Goal: Information Seeking & Learning: Learn about a topic

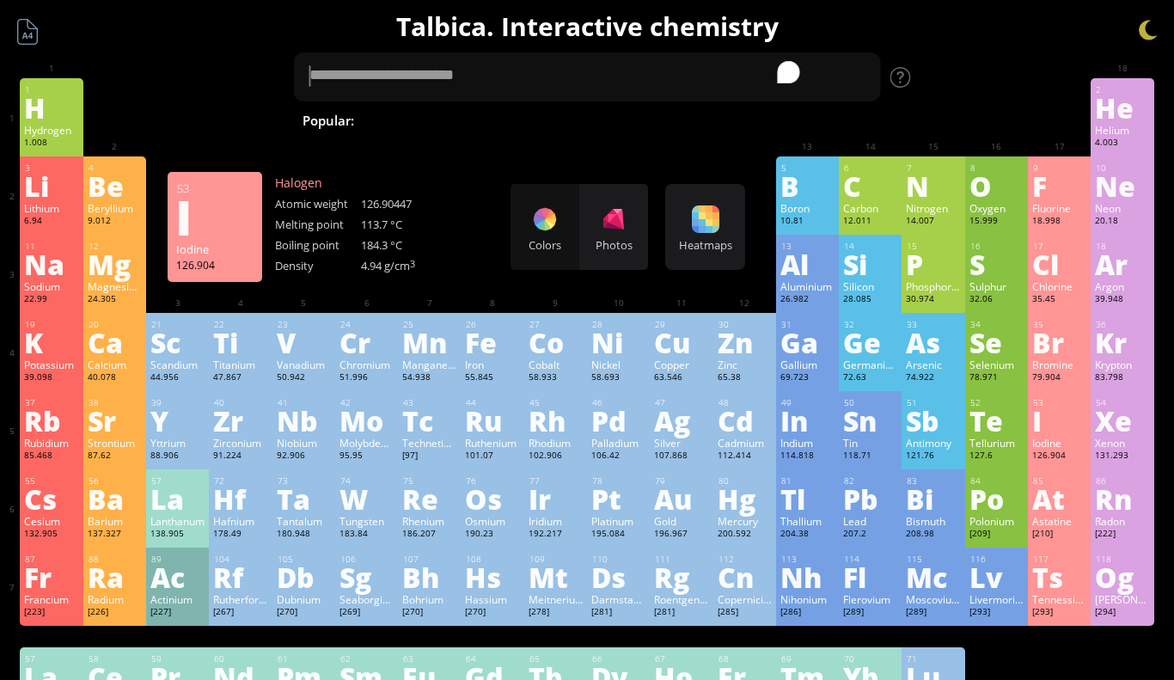
click at [1040, 444] on div "Iodine" at bounding box center [1059, 443] width 54 height 14
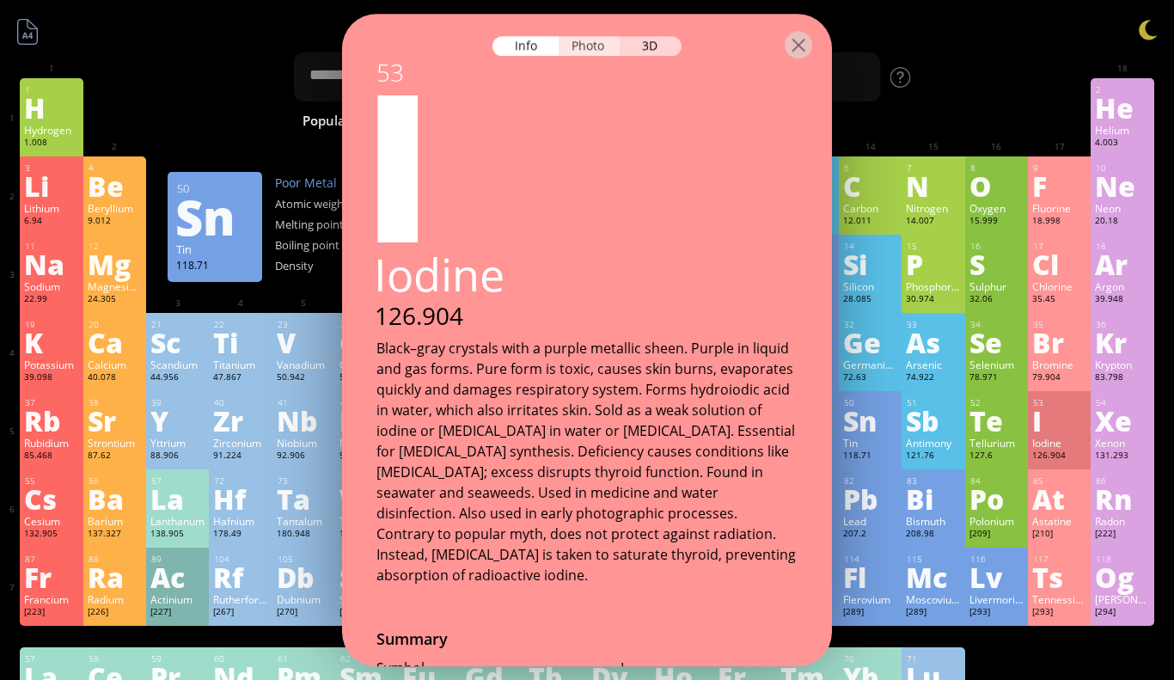
click at [602, 44] on div "Photo" at bounding box center [590, 46] width 62 height 20
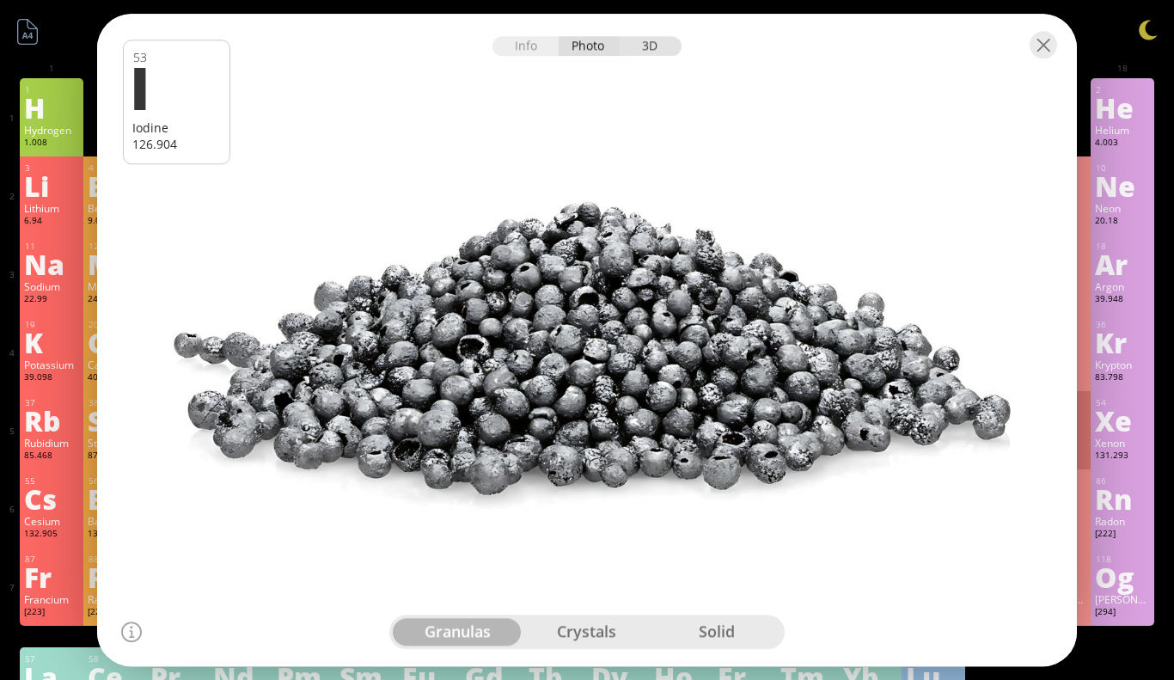
click at [638, 42] on div "3D" at bounding box center [651, 46] width 62 height 20
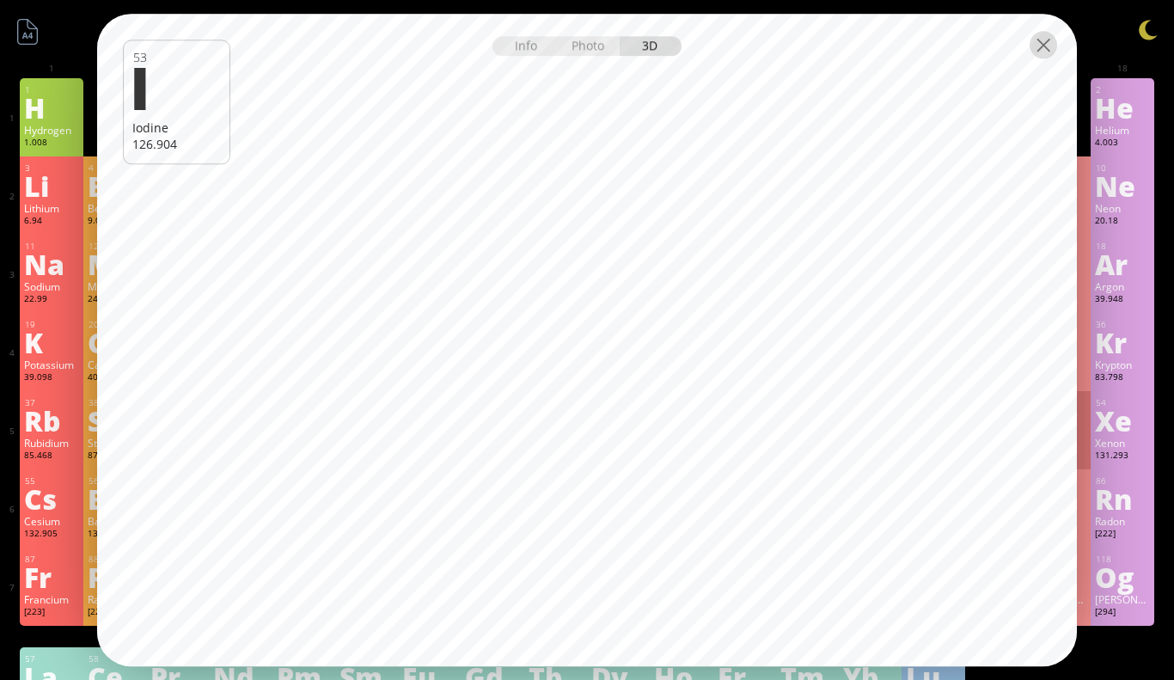
click at [1047, 47] on div at bounding box center [1044, 45] width 28 height 28
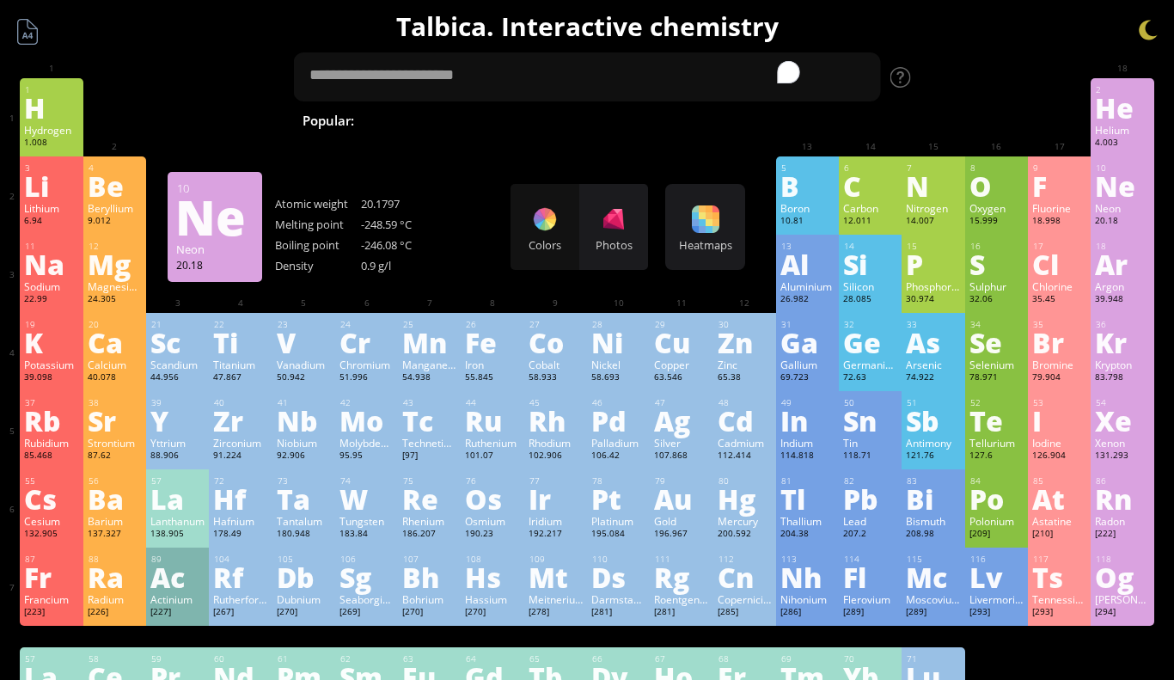
click at [1125, 199] on div "Ne" at bounding box center [1122, 186] width 54 height 28
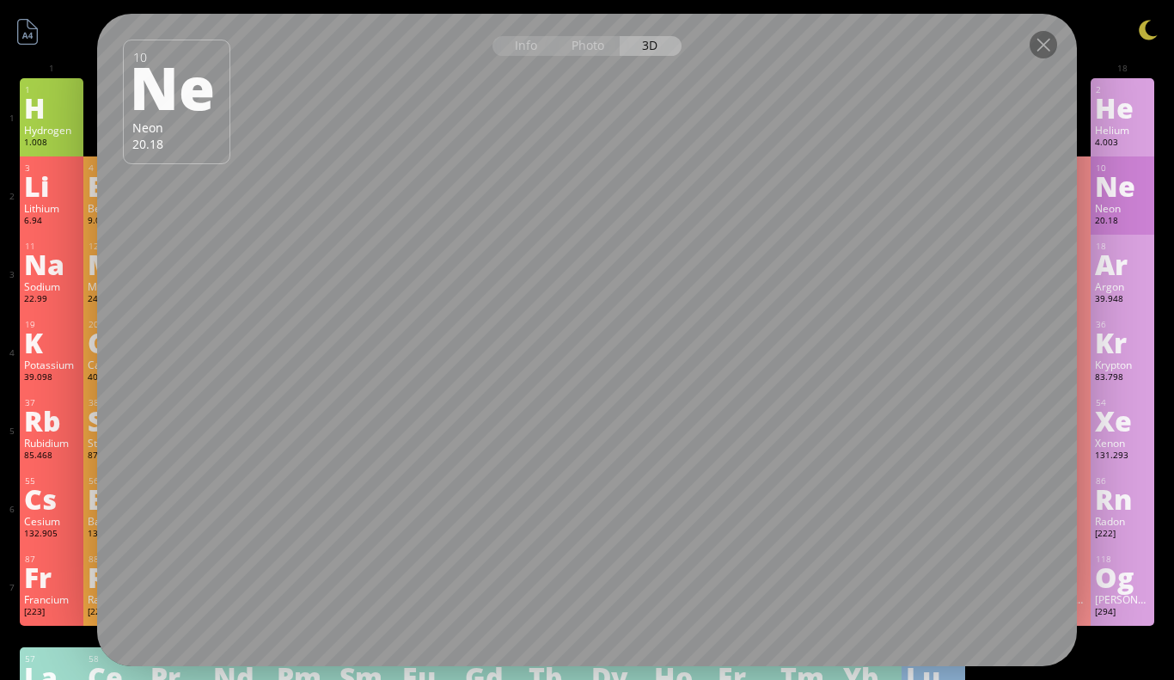
click at [1079, 369] on div "Bromine" at bounding box center [1059, 365] width 54 height 14
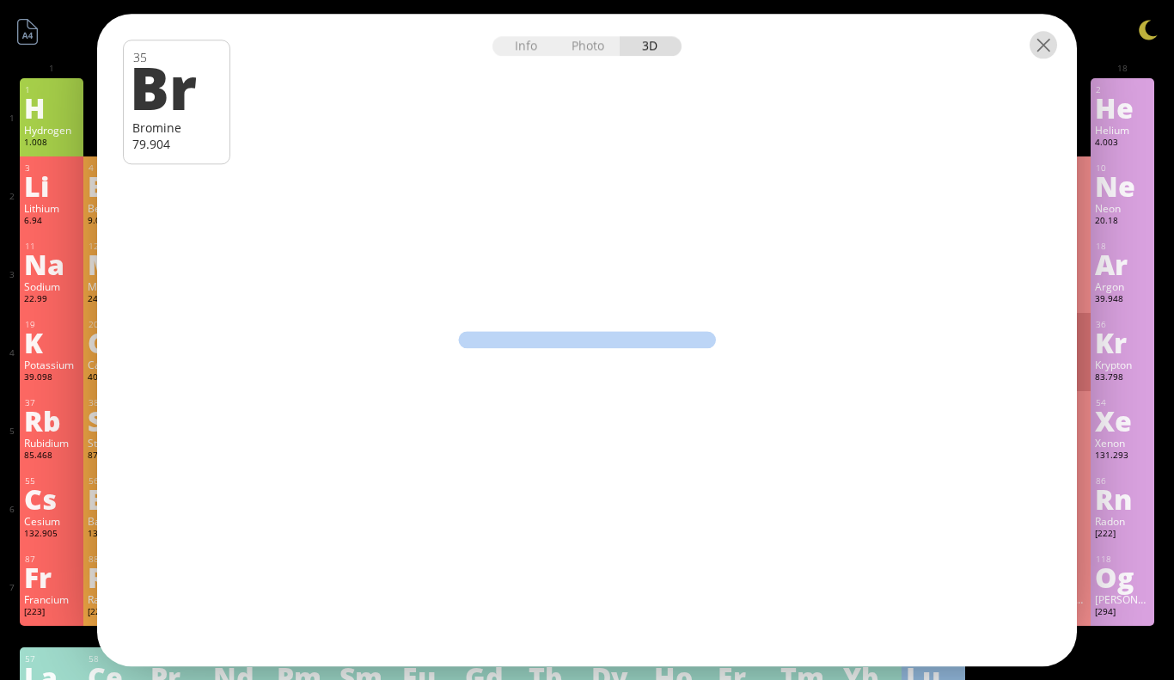
click at [1033, 54] on div at bounding box center [1044, 45] width 28 height 28
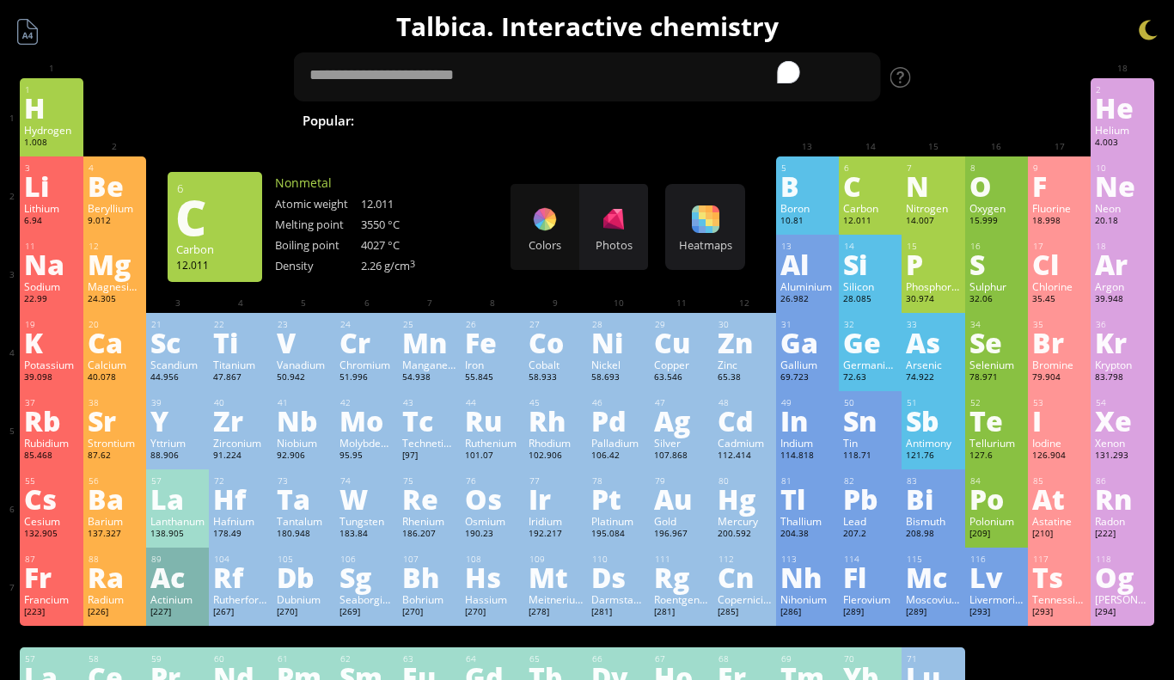
click at [878, 190] on div "C" at bounding box center [870, 186] width 54 height 28
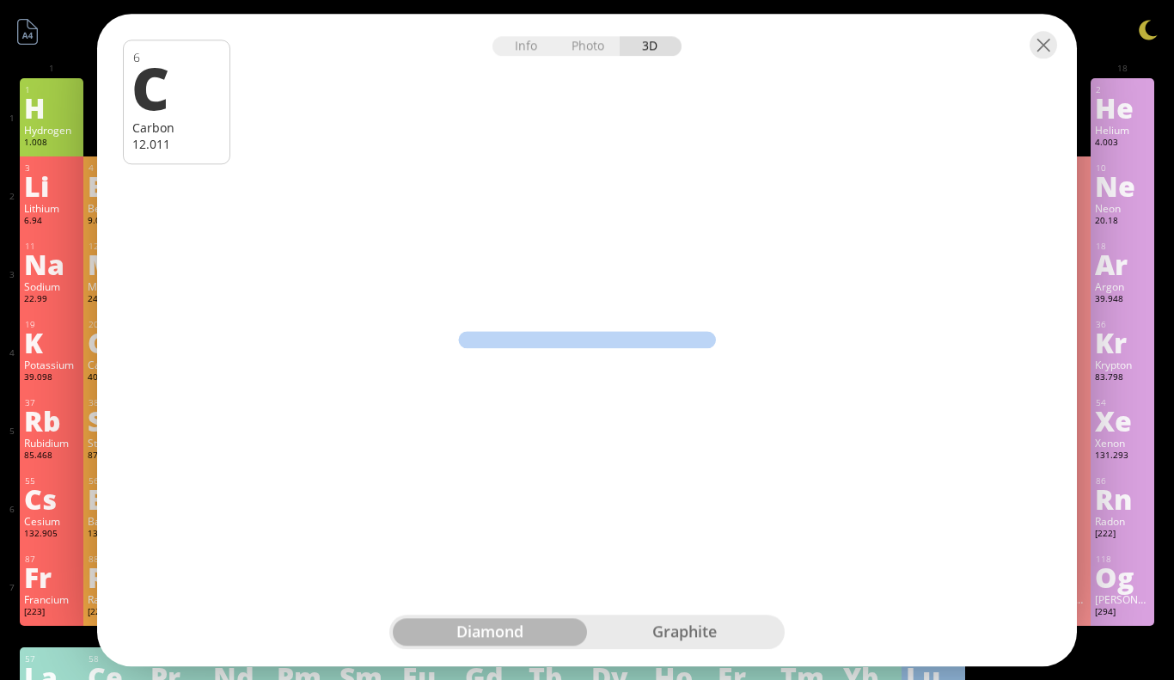
click at [662, 623] on div "graphite" at bounding box center [684, 632] width 194 height 28
